Goal: Find specific page/section: Find specific page/section

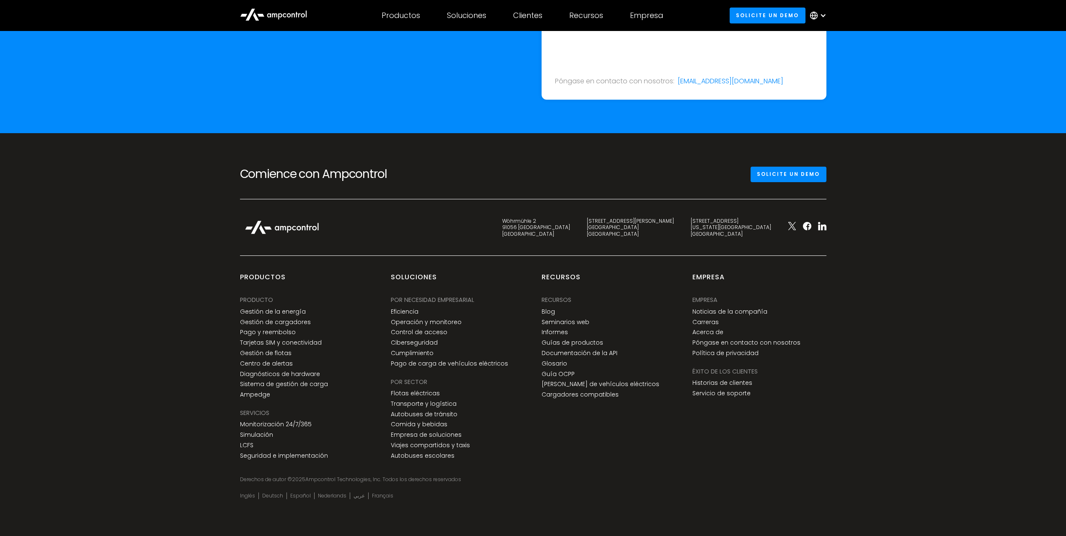
scroll to position [3118, 0]
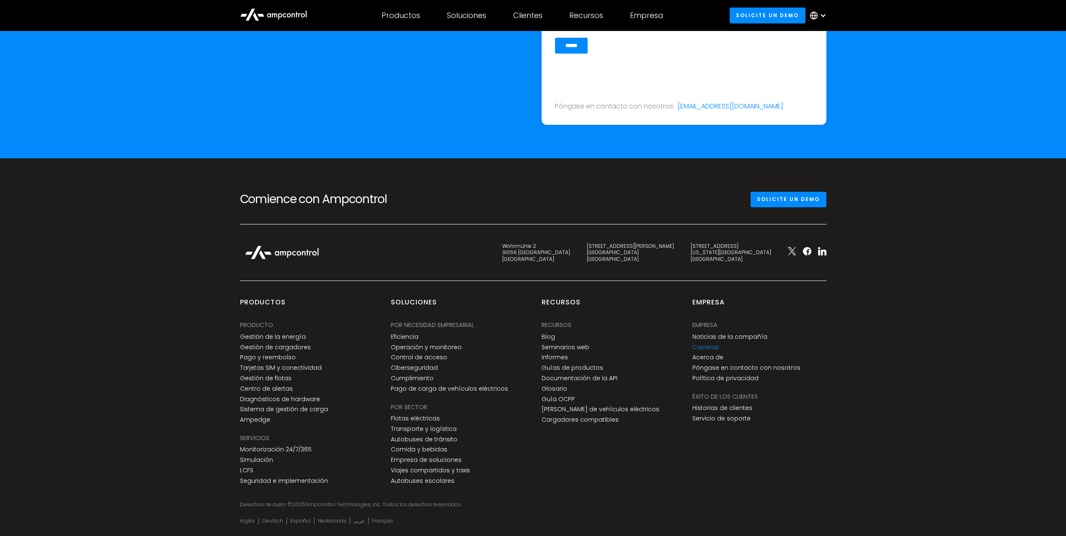
click at [711, 348] on link "Carreras" at bounding box center [706, 347] width 26 height 7
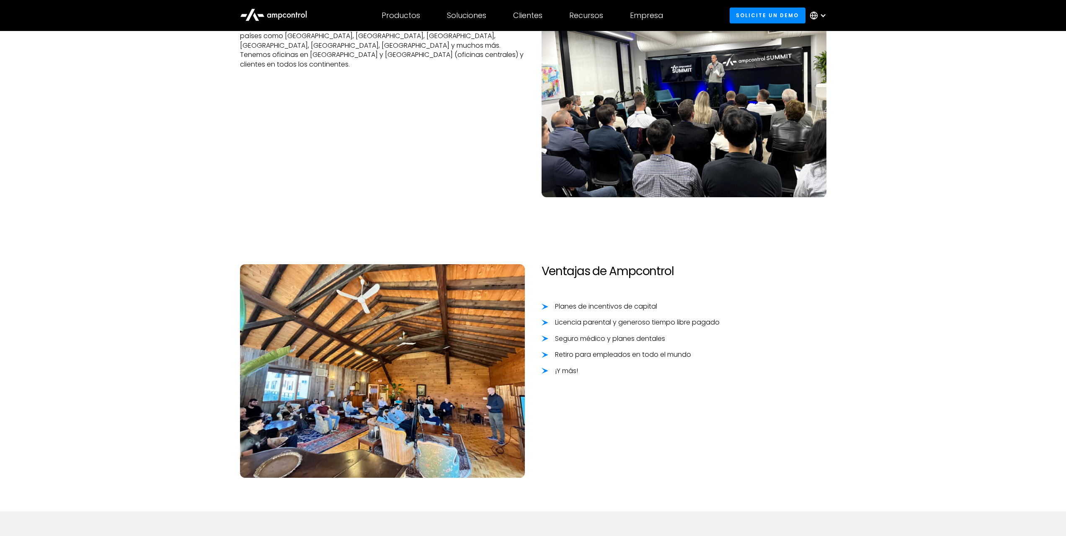
scroll to position [603, 0]
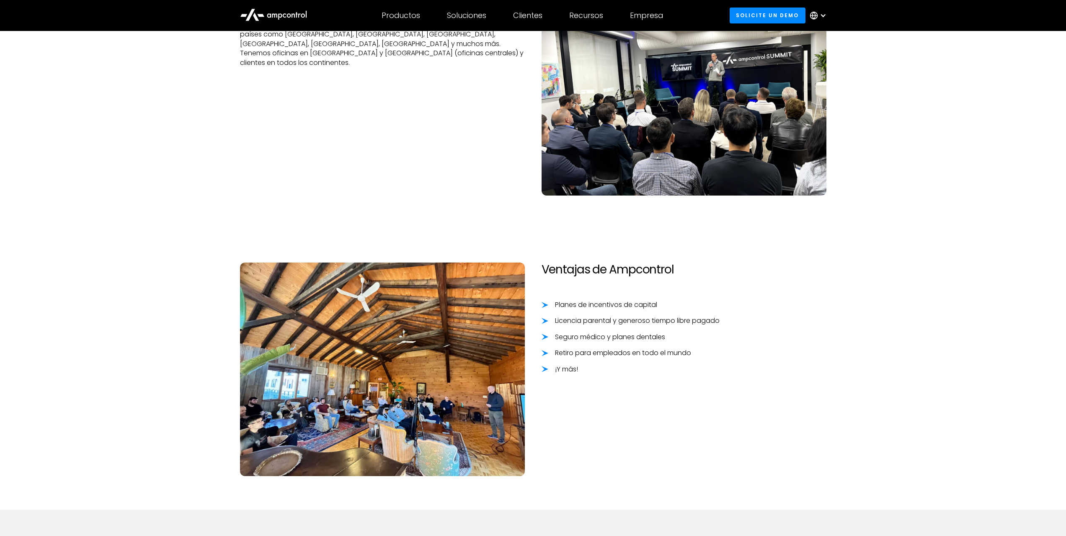
click at [403, 415] on img at bounding box center [382, 369] width 285 height 213
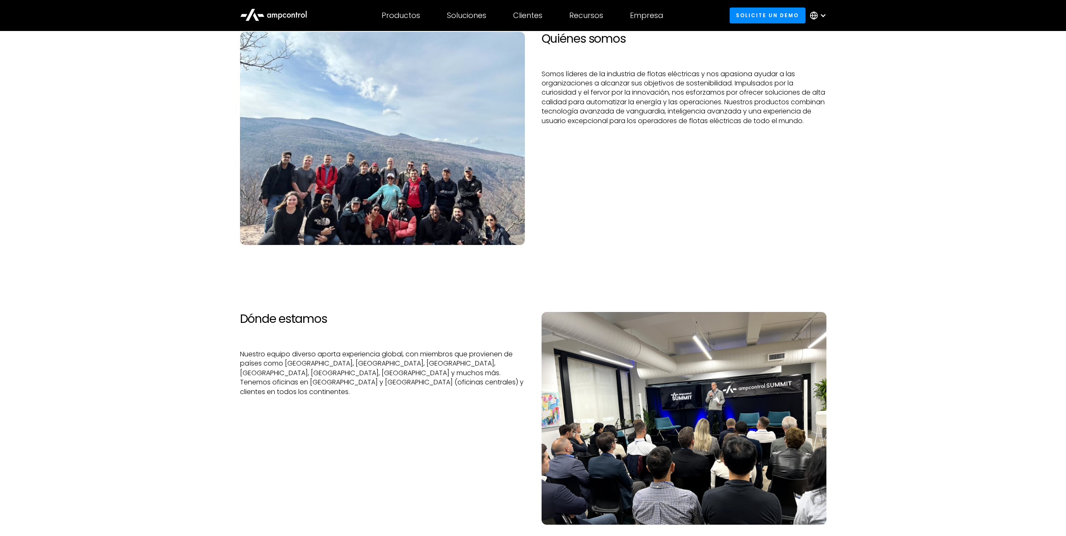
scroll to position [0, 0]
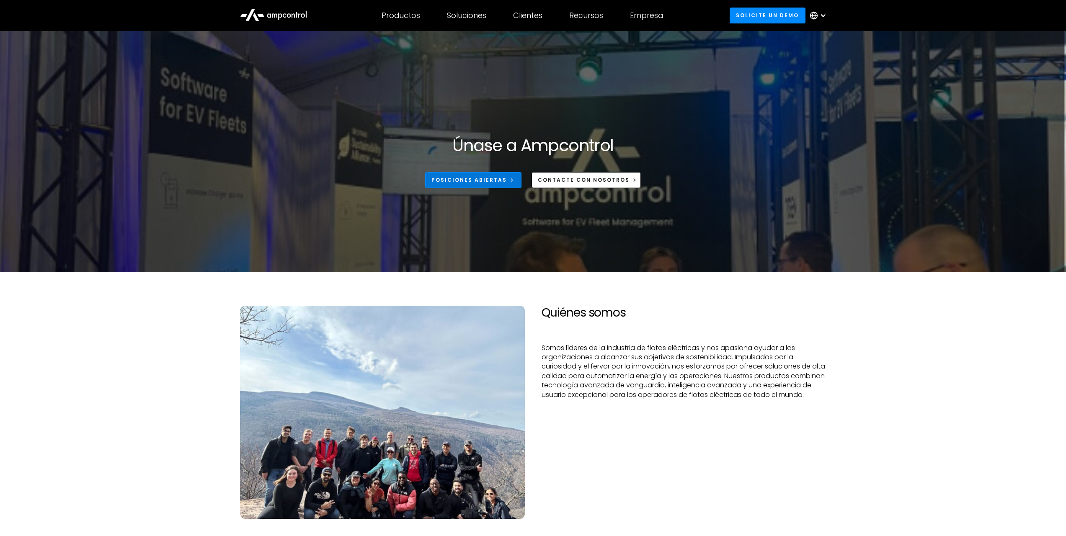
click at [498, 179] on div "Posiciones abiertas" at bounding box center [469, 180] width 75 height 8
